Goal: Find specific page/section

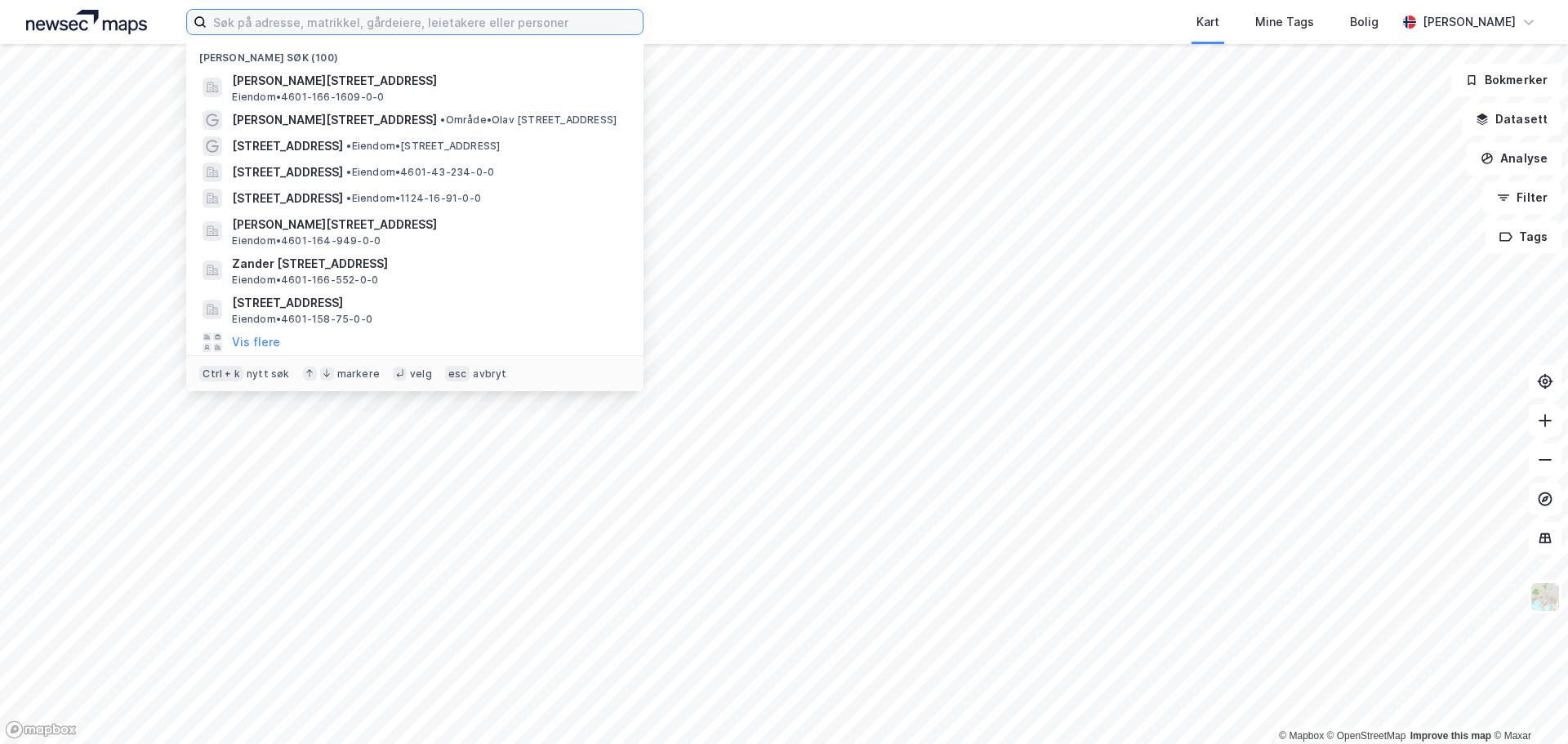
click at [519, 25] on input at bounding box center [424, 22] width 437 height 24
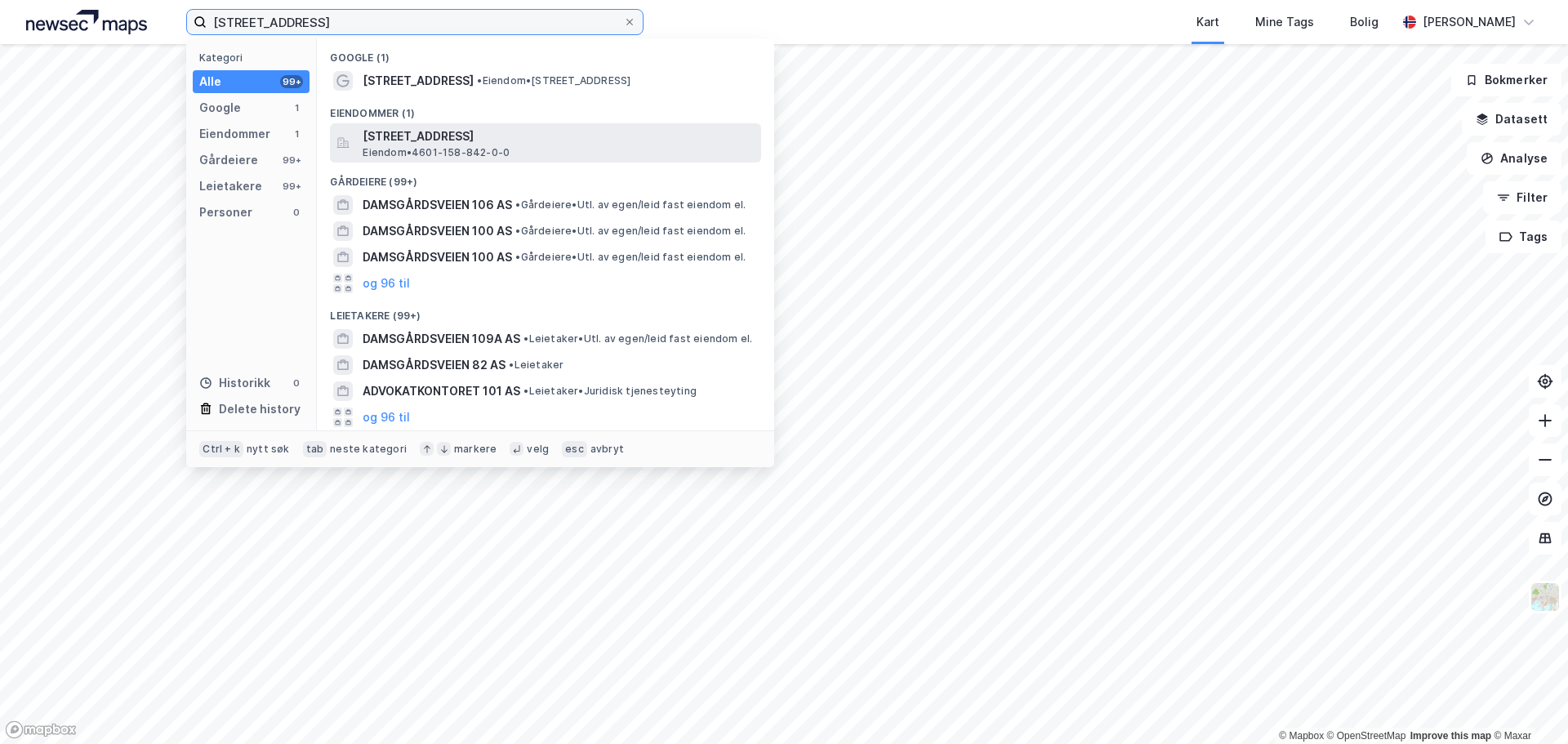
type input "[STREET_ADDRESS]"
click at [493, 141] on span "[STREET_ADDRESS]" at bounding box center [559, 136] width 392 height 20
